Goal: Transaction & Acquisition: Purchase product/service

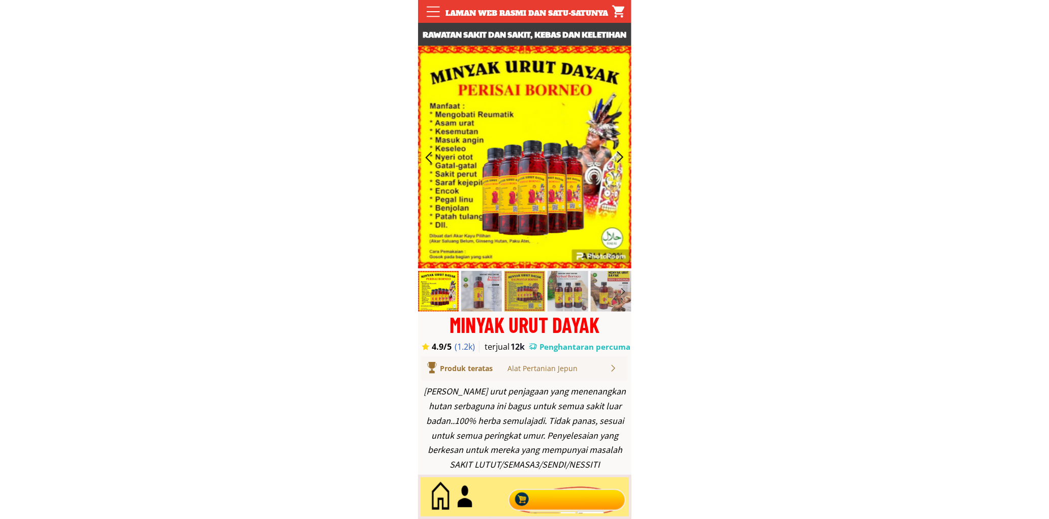
click at [554, 486] on div at bounding box center [566, 497] width 123 height 34
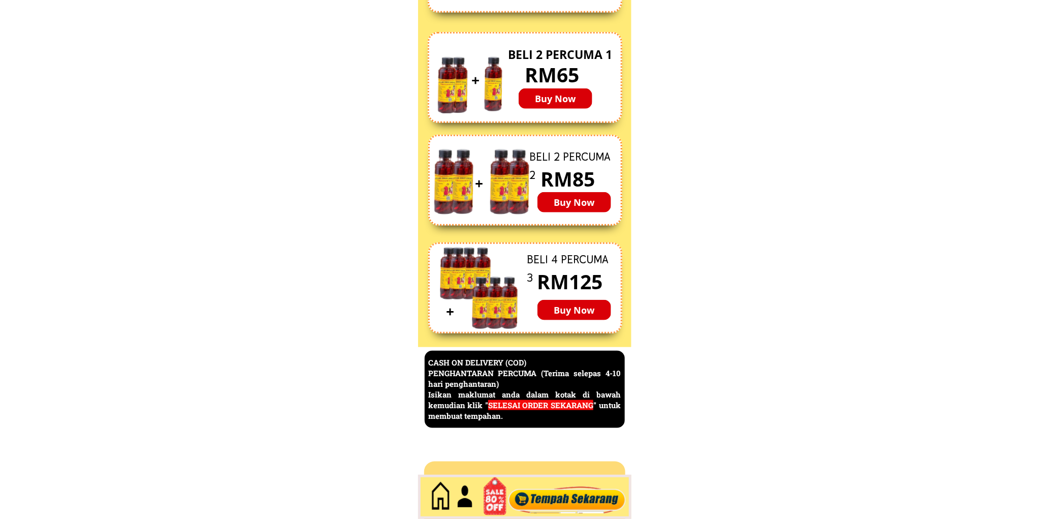
scroll to position [4407, 0]
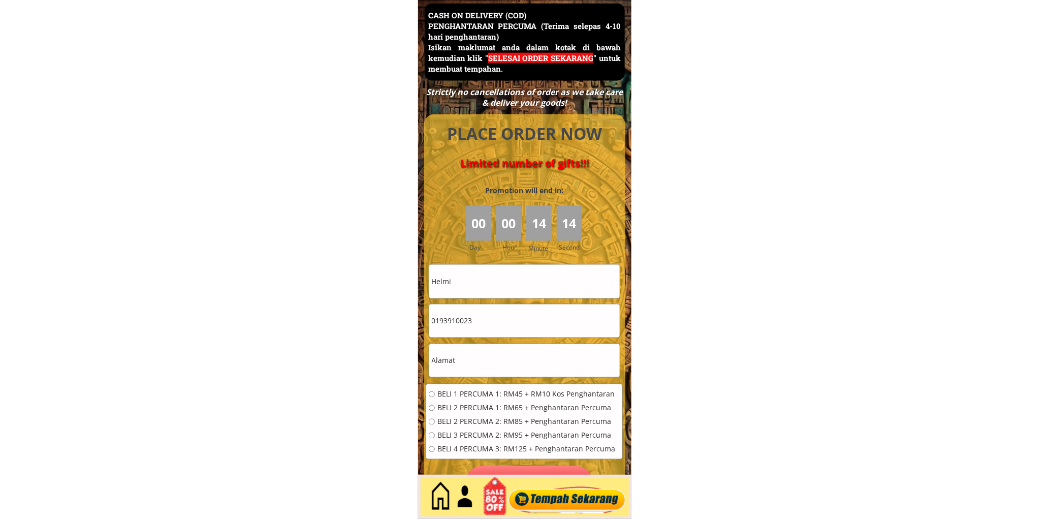
click at [522, 277] on input "Helmi" at bounding box center [524, 281] width 190 height 33
paste input "[PERSON_NAME]"
type input "[PERSON_NAME]"
click at [506, 318] on input "0193910023" at bounding box center [524, 320] width 190 height 33
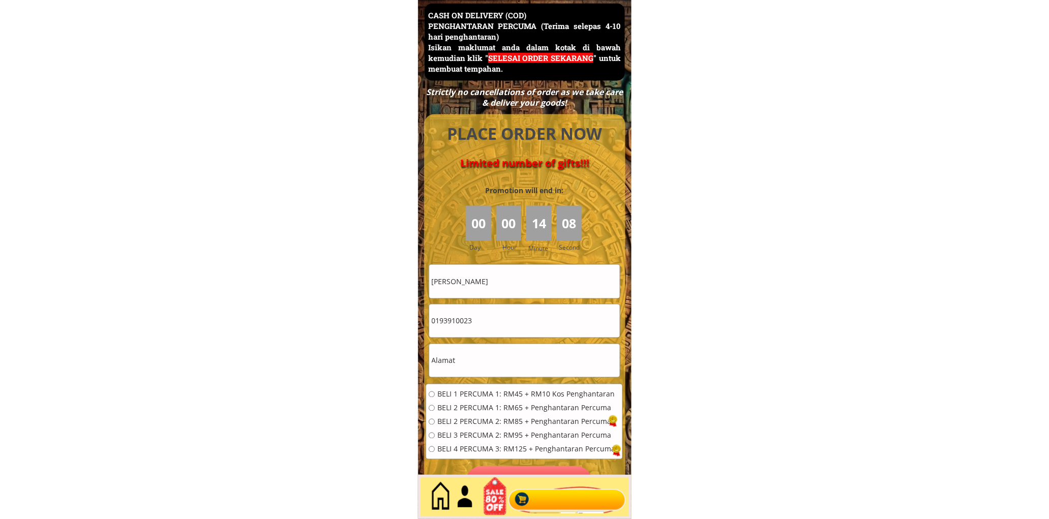
click at [482, 363] on input "text" at bounding box center [524, 360] width 190 height 33
paste input "Unit A-01, Blk A""
type input "Unit A-01, Blk A""
click at [505, 326] on input "0193910023" at bounding box center [524, 320] width 190 height 33
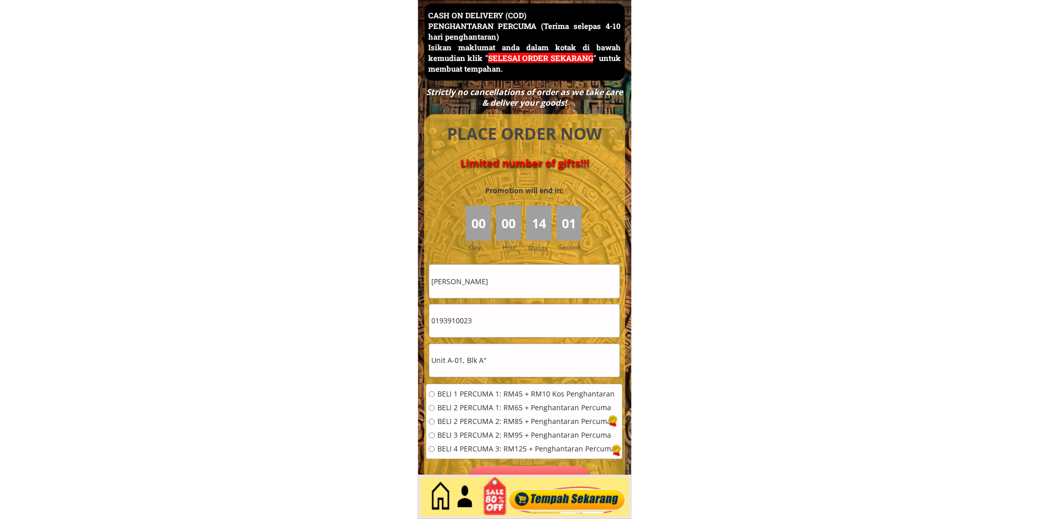
click at [505, 326] on input "0193910023" at bounding box center [524, 320] width 190 height 33
paste input "62232700"
type input "0162232700"
click at [474, 392] on span "BELI 1 PERCUMA 1: RM45 + RM10 Kos Penghantaran" at bounding box center [526, 394] width 178 height 7
radio input "true"
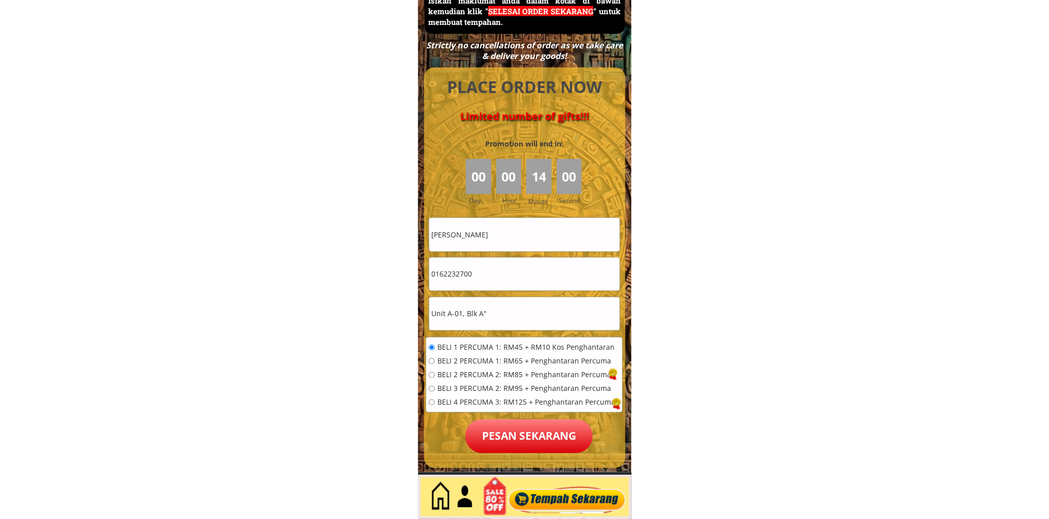
scroll to position [4595, 0]
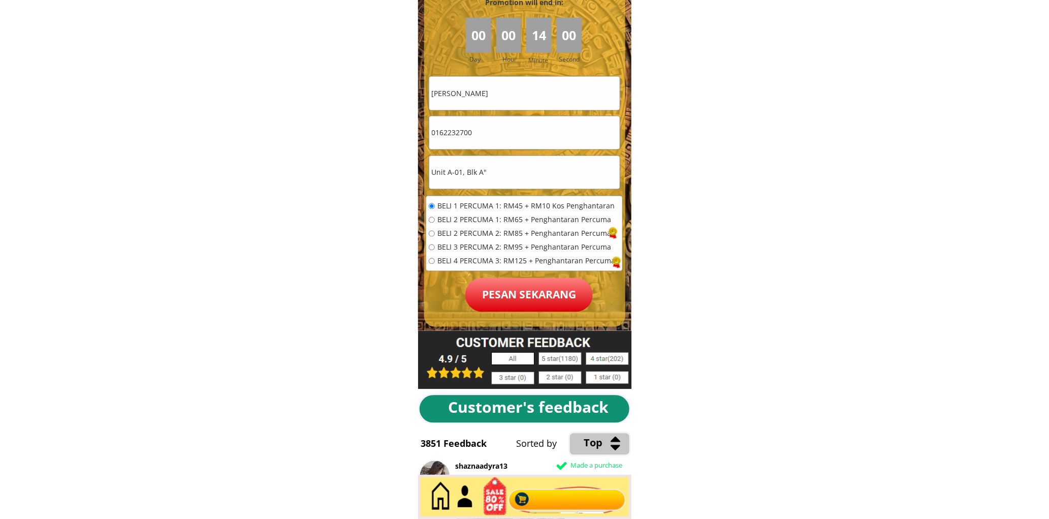
click at [537, 294] on p "Pesan sekarang" at bounding box center [528, 295] width 127 height 34
